Goal: Task Accomplishment & Management: Complete application form

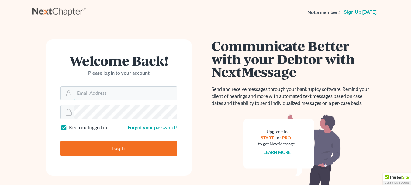
type input "[EMAIL_ADDRESS][DOMAIN_NAME][PERSON_NAME]"
click at [0, 53] on main "Welcome Back! Please log in to your account Email Address [EMAIL_ADDRESS][DOMAI…" at bounding box center [205, 122] width 411 height 196
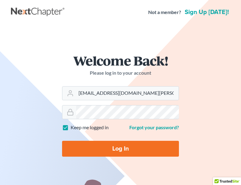
click at [122, 149] on input "Log In" at bounding box center [120, 149] width 117 height 16
type input "Thinking..."
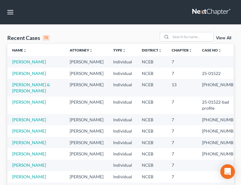
click at [27, 58] on td "Bullock, Tara" at bounding box center [36, 61] width 58 height 11
click at [28, 61] on link "Bullock, Tara" at bounding box center [29, 61] width 34 height 5
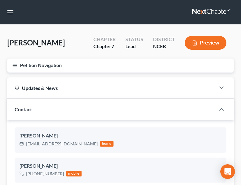
click at [14, 67] on icon "button" at bounding box center [14, 65] width 5 height 5
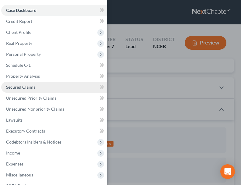
click at [62, 88] on link "Secured Claims" at bounding box center [54, 87] width 106 height 11
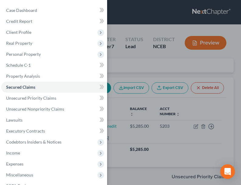
click at [218, 108] on div "Case Dashboard Payments Invoices Payments Payments Credit Report Client Profile" at bounding box center [120, 92] width 241 height 185
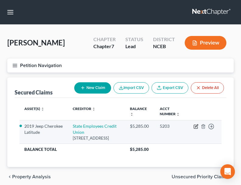
click at [196, 127] on icon "button" at bounding box center [196, 126] width 5 height 5
select select "28"
select select "2"
select select "0"
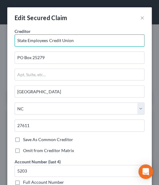
drag, startPoint x: 98, startPoint y: 36, endPoint x: 61, endPoint y: 42, distance: 37.6
click at [61, 42] on input "State Employees Credit Union" at bounding box center [80, 40] width 130 height 12
click at [78, 39] on input "State Employees Credit Union" at bounding box center [80, 40] width 130 height 12
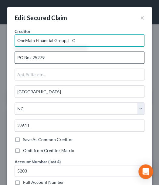
type input "OneMain Financial Group, LLC"
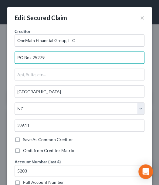
drag, startPoint x: 51, startPoint y: 58, endPoint x: 13, endPoint y: 61, distance: 38.7
click at [13, 61] on div "Creditor * OneMain Financial Group, LLC PO Box 25279 Raleigh State AL AK AR AZ …" at bounding box center [80, 93] width 136 height 130
type input "3"
type input "Attn: Bankruptcy Department"
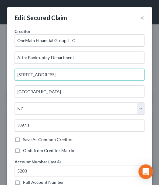
type input "3011 NC Highway 42 W Ste B"
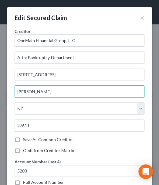
type input "Wilson"
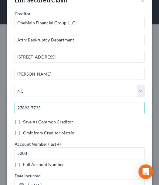
scroll to position [27, 0]
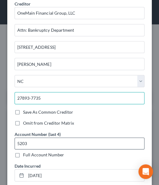
type input "27893-7735"
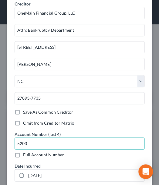
drag, startPoint x: 52, startPoint y: 140, endPoint x: -7, endPoint y: 145, distance: 59.3
click at [0, 145] on html "Home New Case Client Portal Stubbs Bankruptcy Clinic lyclayton1029@email.campbe…" at bounding box center [79, 136] width 159 height 272
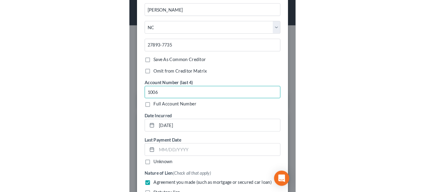
scroll to position [83, 0]
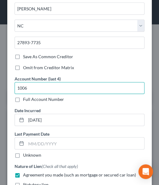
type input "1006"
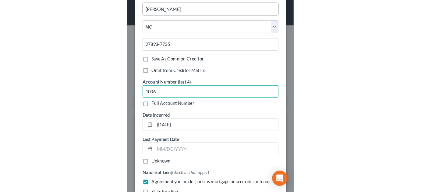
scroll to position [43, 0]
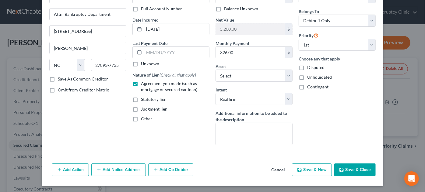
click at [245, 169] on button "Save & Close" at bounding box center [354, 170] width 41 height 13
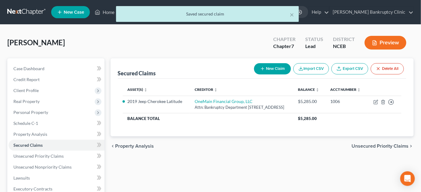
click at [99, 14] on div "× Saved secured claim" at bounding box center [207, 15] width 421 height 19
drag, startPoint x: 292, startPoint y: 15, endPoint x: 262, endPoint y: 20, distance: 29.7
click at [245, 15] on button "×" at bounding box center [291, 14] width 4 height 7
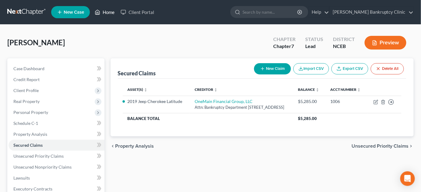
click at [105, 14] on link "Home" at bounding box center [105, 12] width 26 height 11
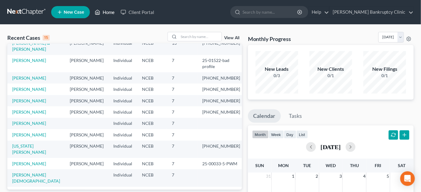
scroll to position [27, 0]
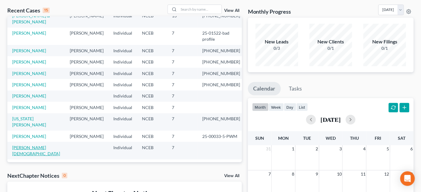
click at [37, 145] on link "Micheal, Moses" at bounding box center [36, 150] width 48 height 11
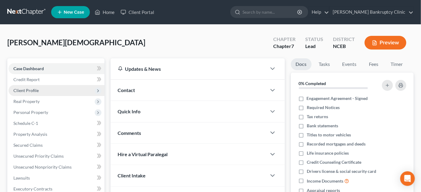
click at [68, 91] on span "Client Profile" at bounding box center [57, 90] width 96 height 11
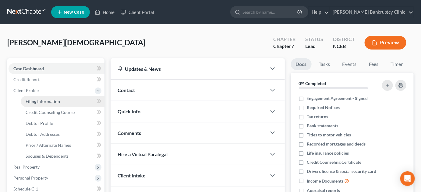
click at [66, 101] on link "Filing Information" at bounding box center [63, 101] width 84 height 11
select select "1"
select select "0"
select select "28"
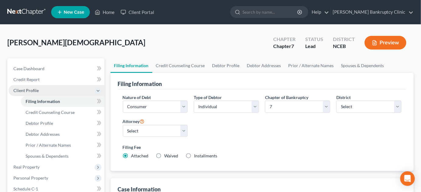
click at [54, 87] on span "Client Profile" at bounding box center [57, 90] width 96 height 11
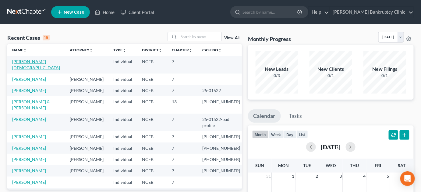
click at [33, 64] on link "Micheal, Moses" at bounding box center [36, 64] width 48 height 11
